Goal: Check status: Check status

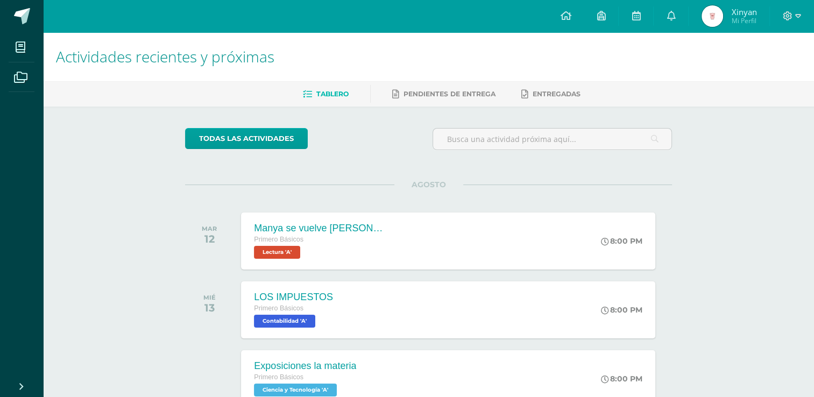
click at [714, 16] on img at bounding box center [712, 16] width 22 height 22
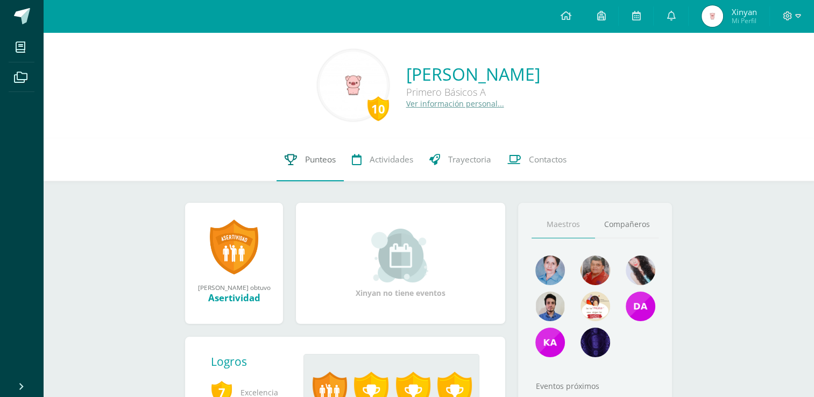
click at [292, 169] on link "Punteos" at bounding box center [309, 159] width 67 height 43
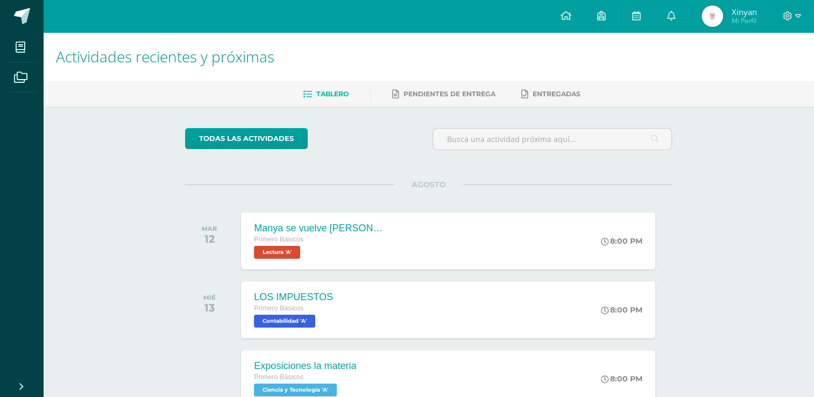
click at [703, 12] on img at bounding box center [712, 16] width 22 height 22
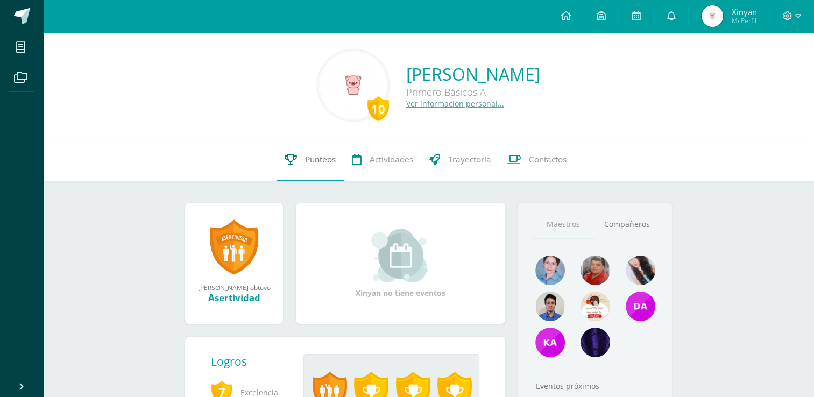
click at [314, 162] on span "Punteos" at bounding box center [320, 159] width 31 height 11
